Goal: Complete application form: Complete application form

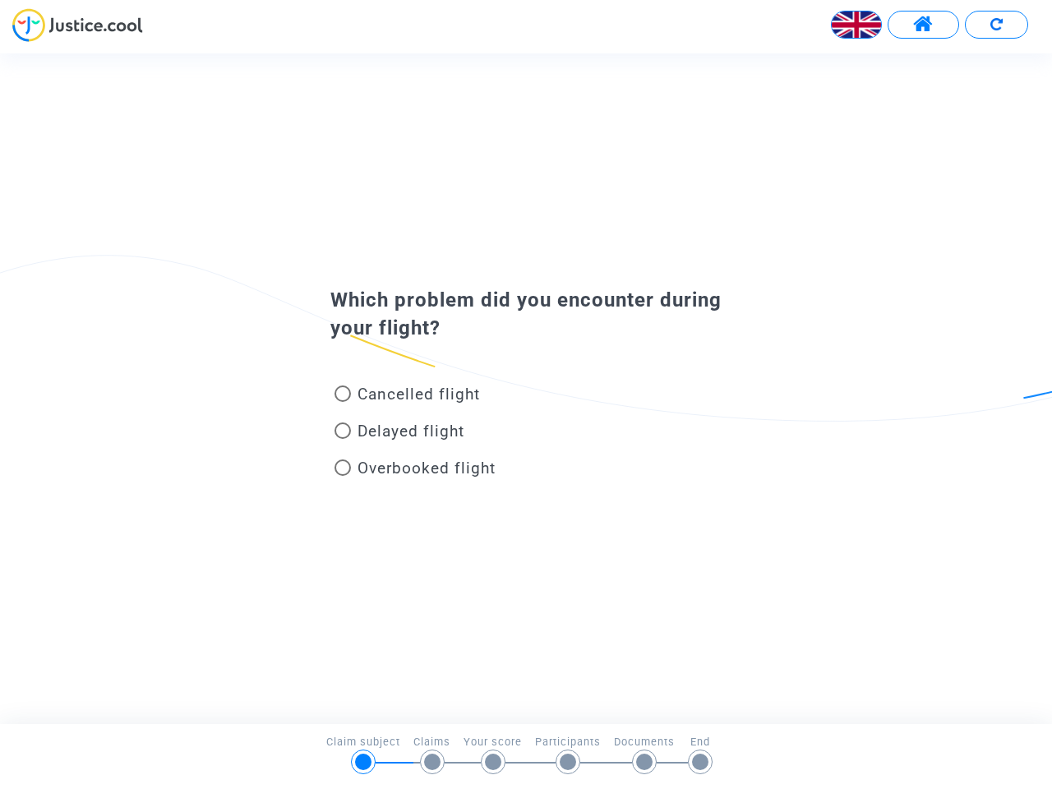
click at [856, 25] on img at bounding box center [856, 24] width 49 height 49
click at [923, 25] on span at bounding box center [923, 24] width 21 height 21
click at [996, 25] on div at bounding box center [526, 30] width 1052 height 45
click at [526, 388] on div "Cancelled flight" at bounding box center [499, 397] width 362 height 37
click at [407, 397] on span "Cancelled flight" at bounding box center [418, 394] width 122 height 19
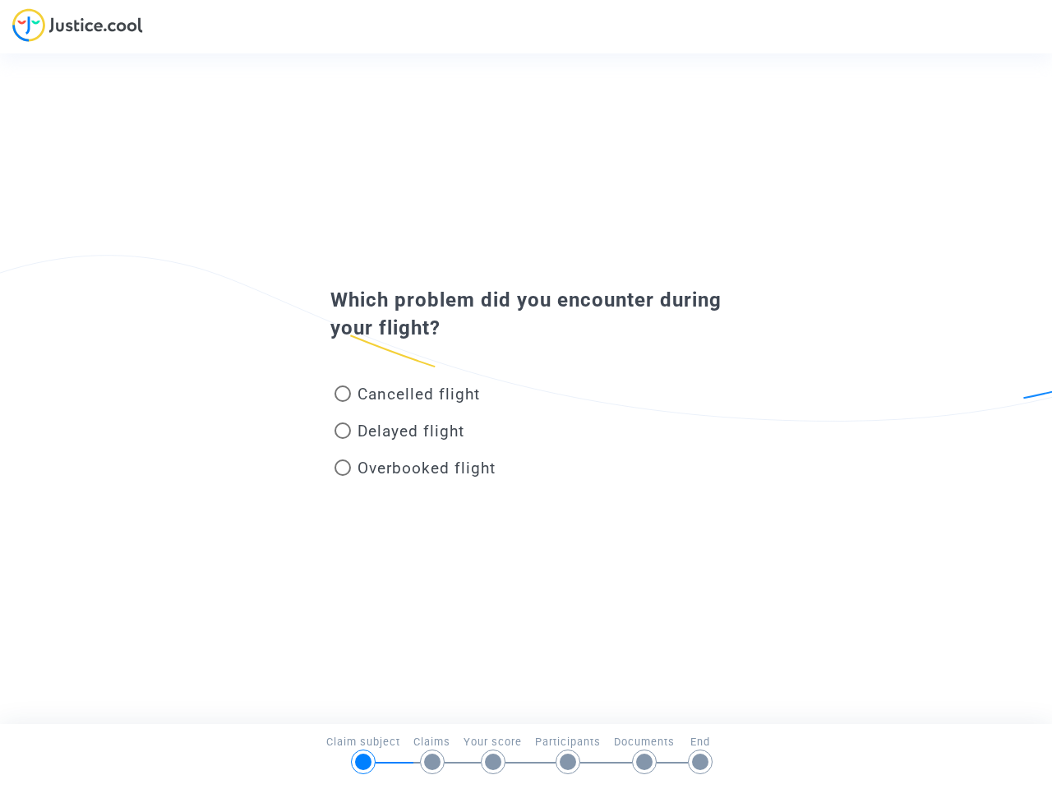
click at [343, 402] on input "Cancelled flight" at bounding box center [342, 402] width 1 height 1
radio input "true"
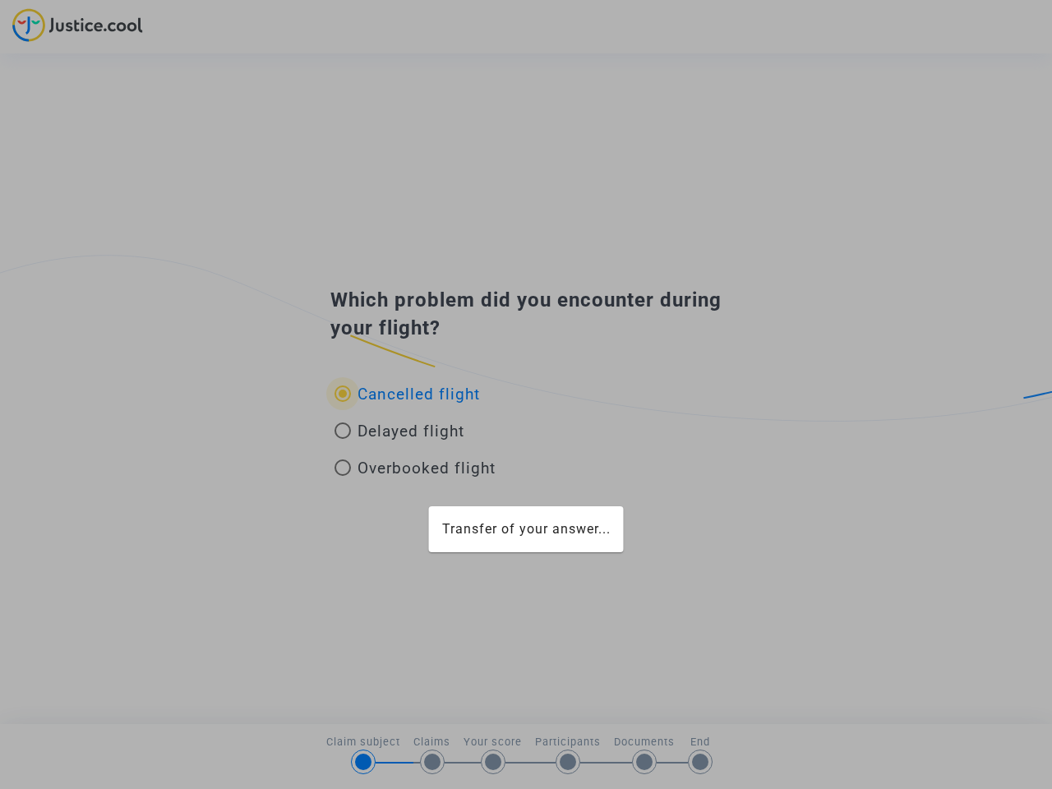
click at [407, 394] on div "Transfer of your answer..." at bounding box center [526, 394] width 1052 height 789
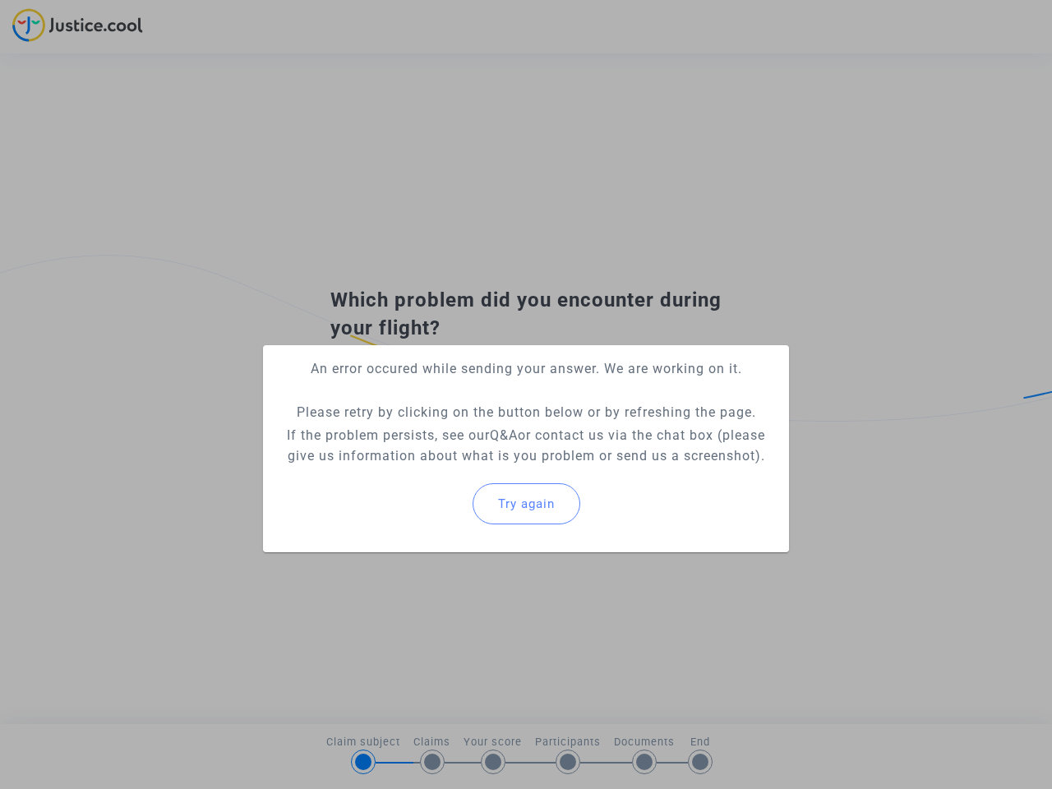
click at [399, 434] on p "If the problem persists, see our Q&A or contact us via the chat box (please giv…" at bounding box center [526, 445] width 500 height 41
click at [399, 431] on p "If the problem persists, see our Q&A or contact us via the chat box (please giv…" at bounding box center [526, 445] width 500 height 41
click at [415, 471] on div "Try again" at bounding box center [526, 503] width 500 height 71
click at [415, 468] on mat-card "An error occured while sending your answer. We are working on it. Please retry …" at bounding box center [526, 448] width 526 height 207
